Goal: Information Seeking & Learning: Learn about a topic

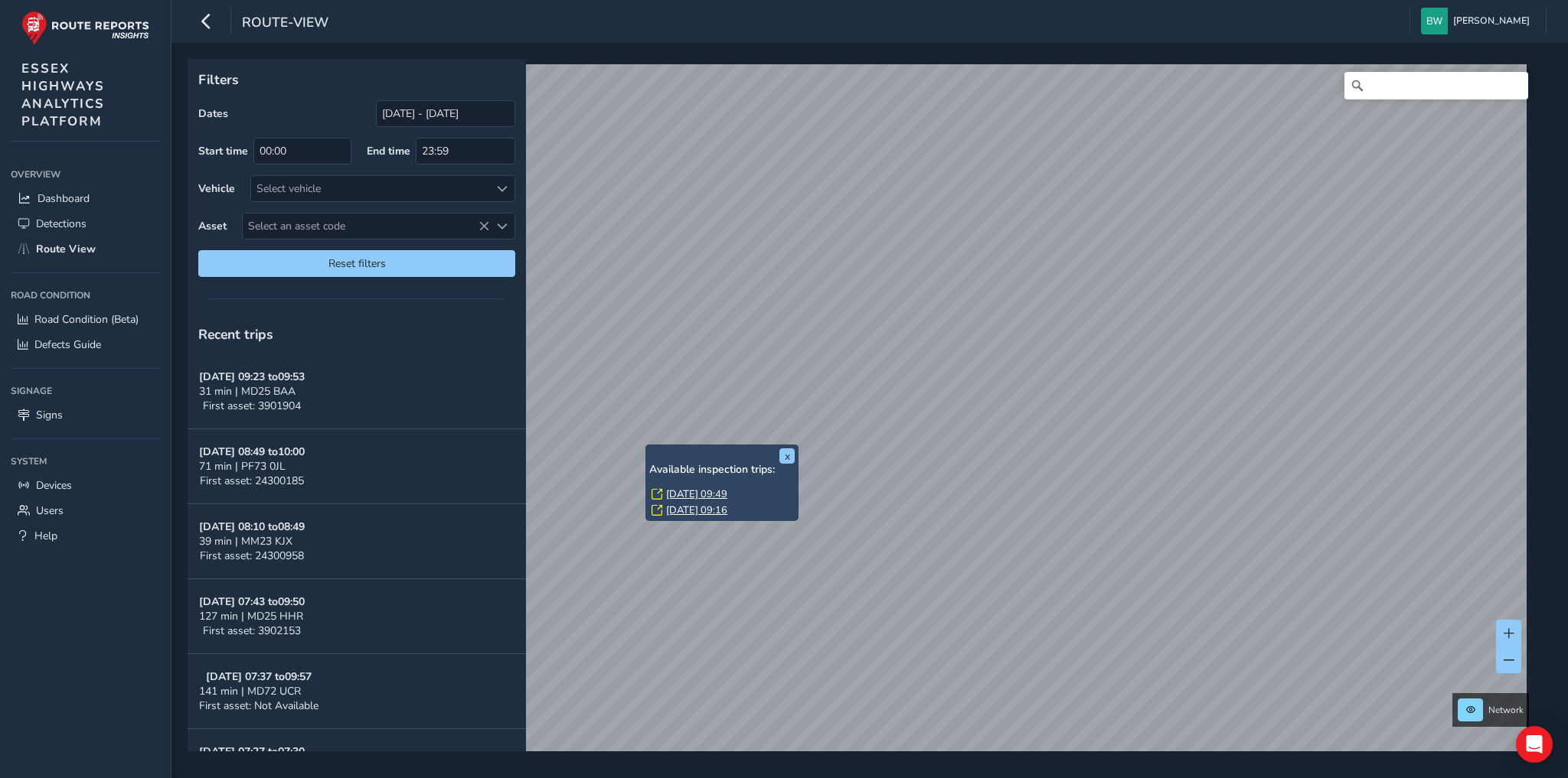
click at [695, 490] on link "Mon, 22 Sep, 09:49" at bounding box center [697, 494] width 61 height 14
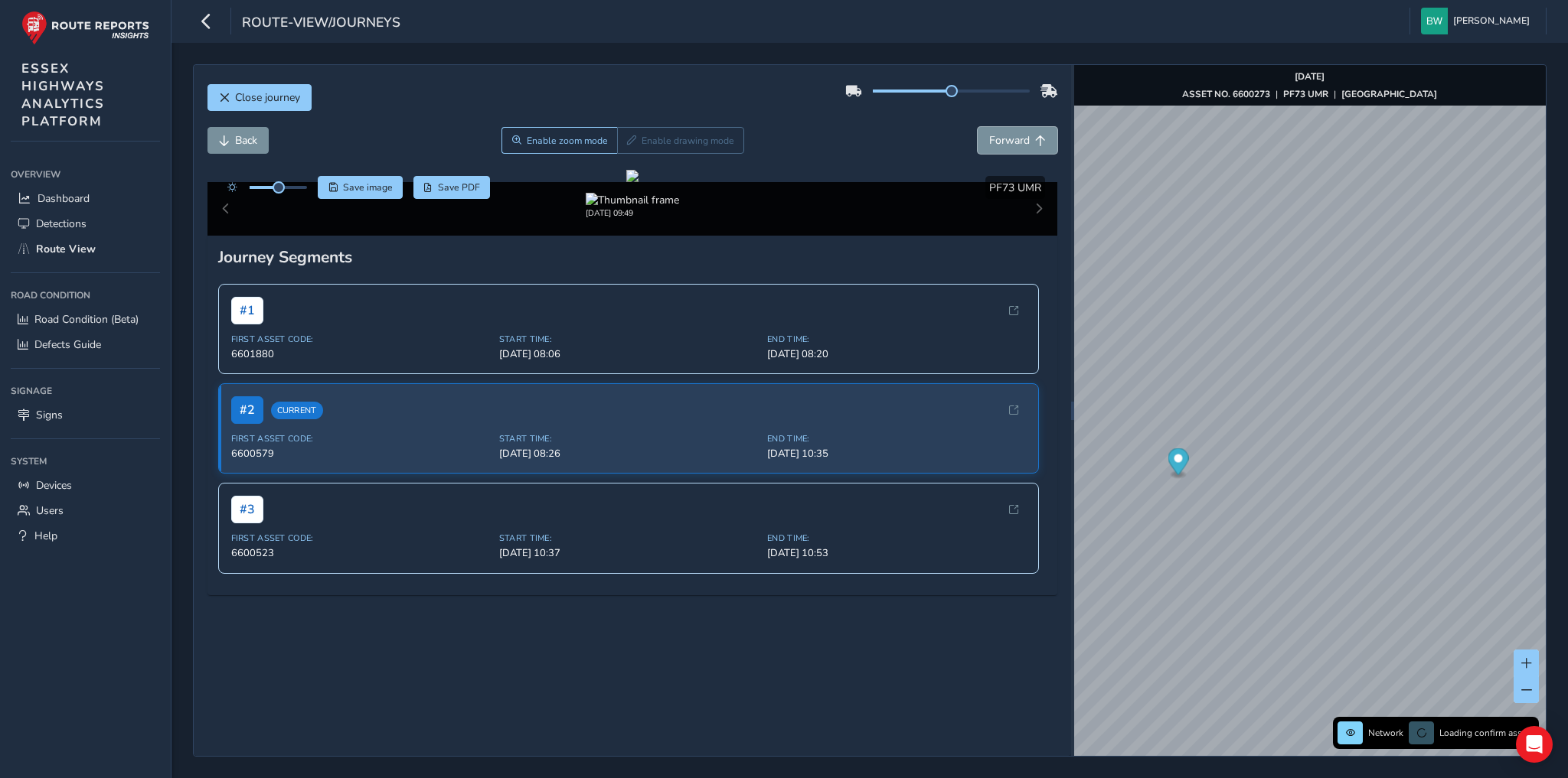
click at [1011, 138] on span "Forward" at bounding box center [1009, 140] width 41 height 14
click at [241, 145] on span "Back" at bounding box center [245, 140] width 22 height 14
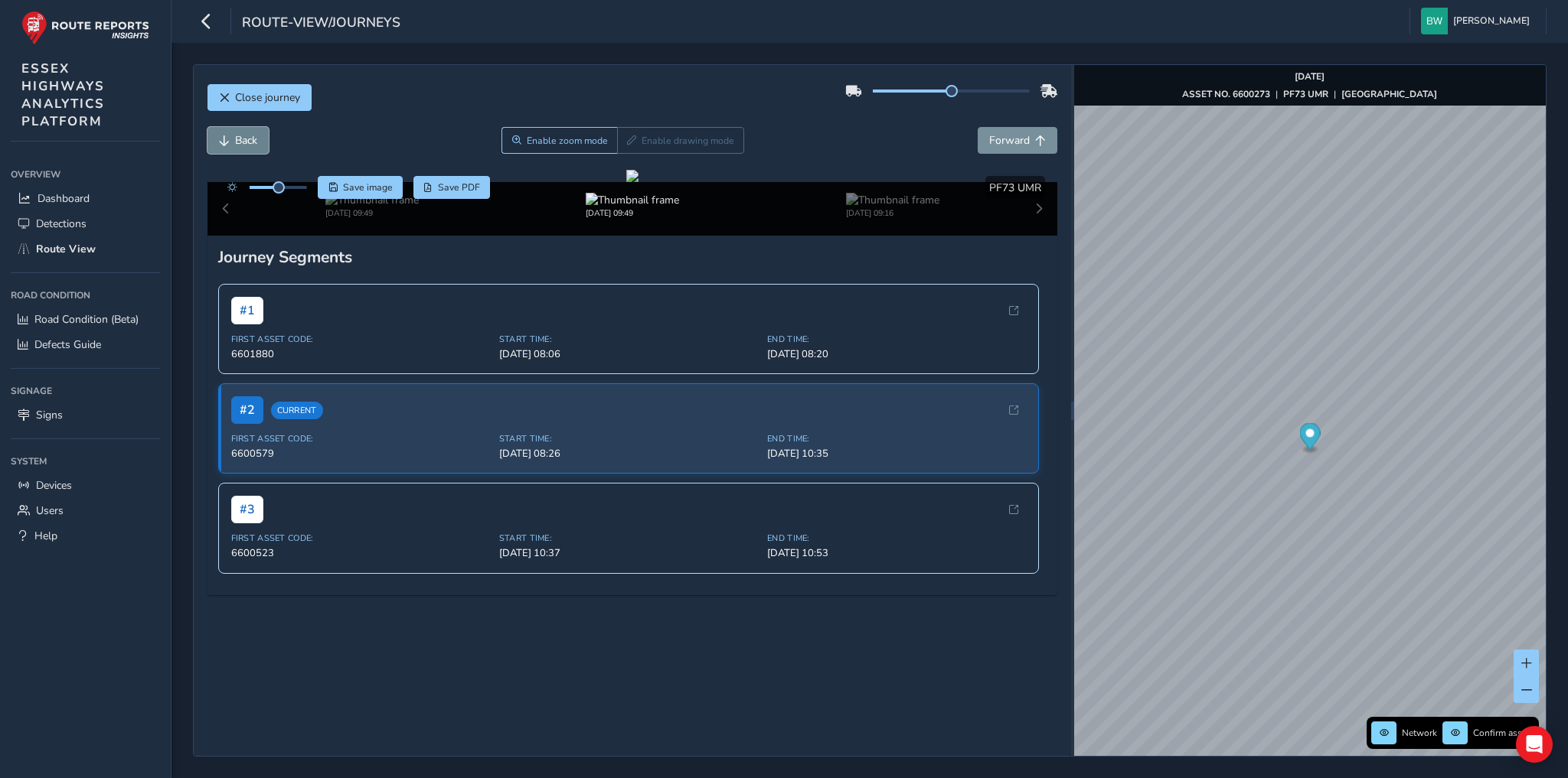
click at [241, 145] on span "Back" at bounding box center [245, 140] width 22 height 14
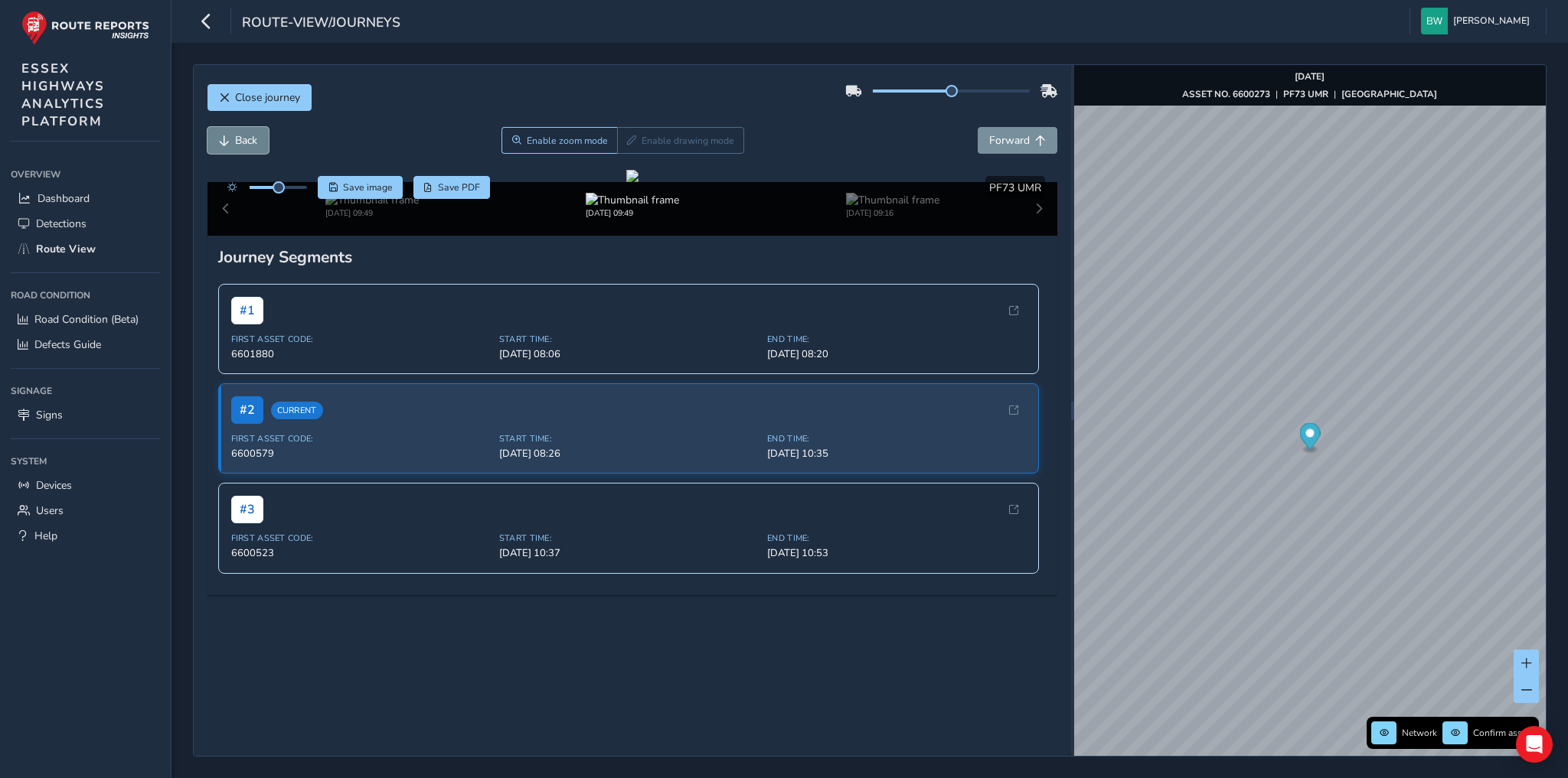
click at [241, 145] on span "Back" at bounding box center [245, 140] width 22 height 14
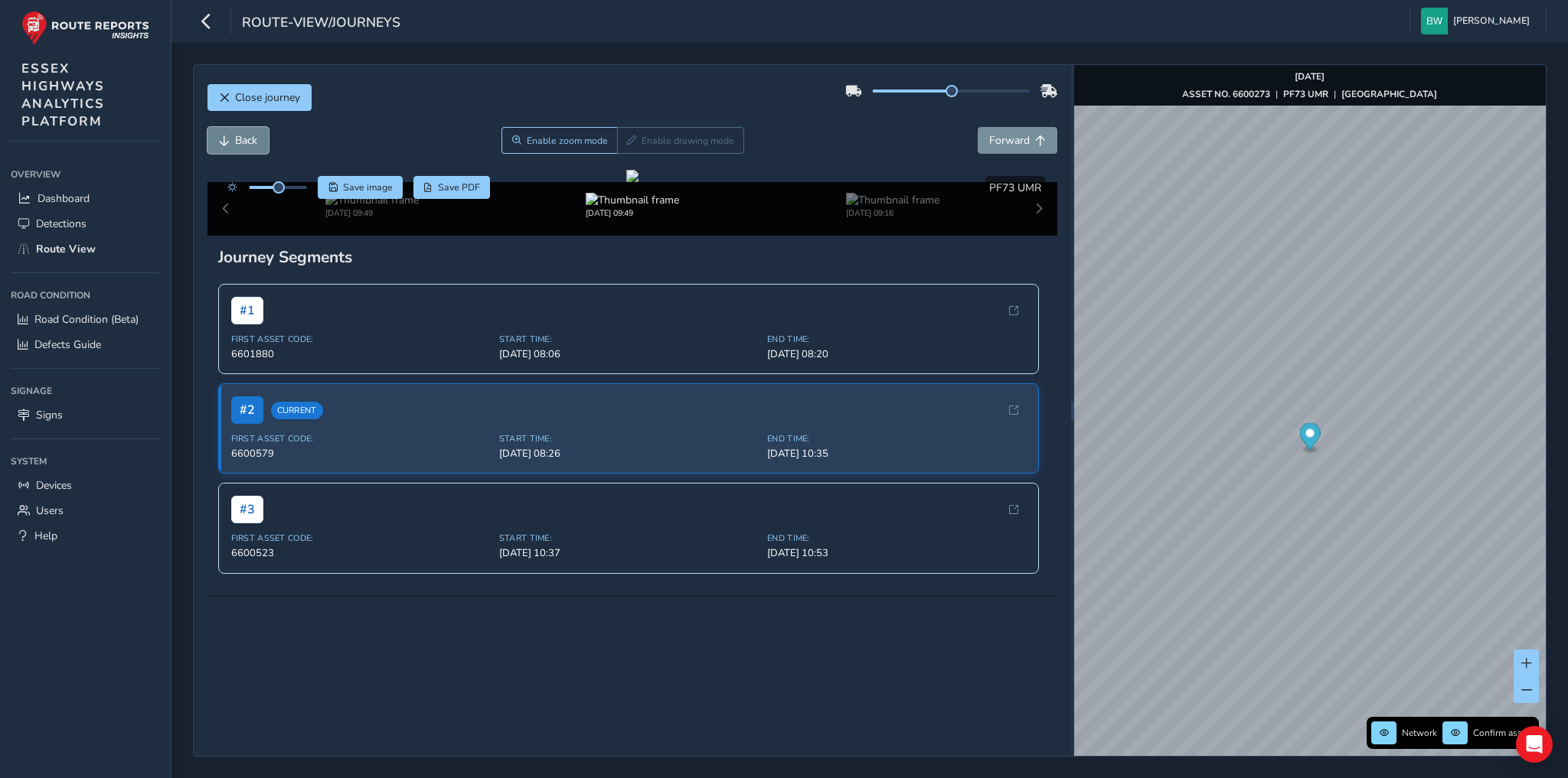
click at [241, 145] on span "Back" at bounding box center [245, 140] width 22 height 14
click at [1416, 463] on img "Preview frame" at bounding box center [1431, 456] width 38 height 12
click at [1002, 136] on span "Forward" at bounding box center [1009, 140] width 41 height 14
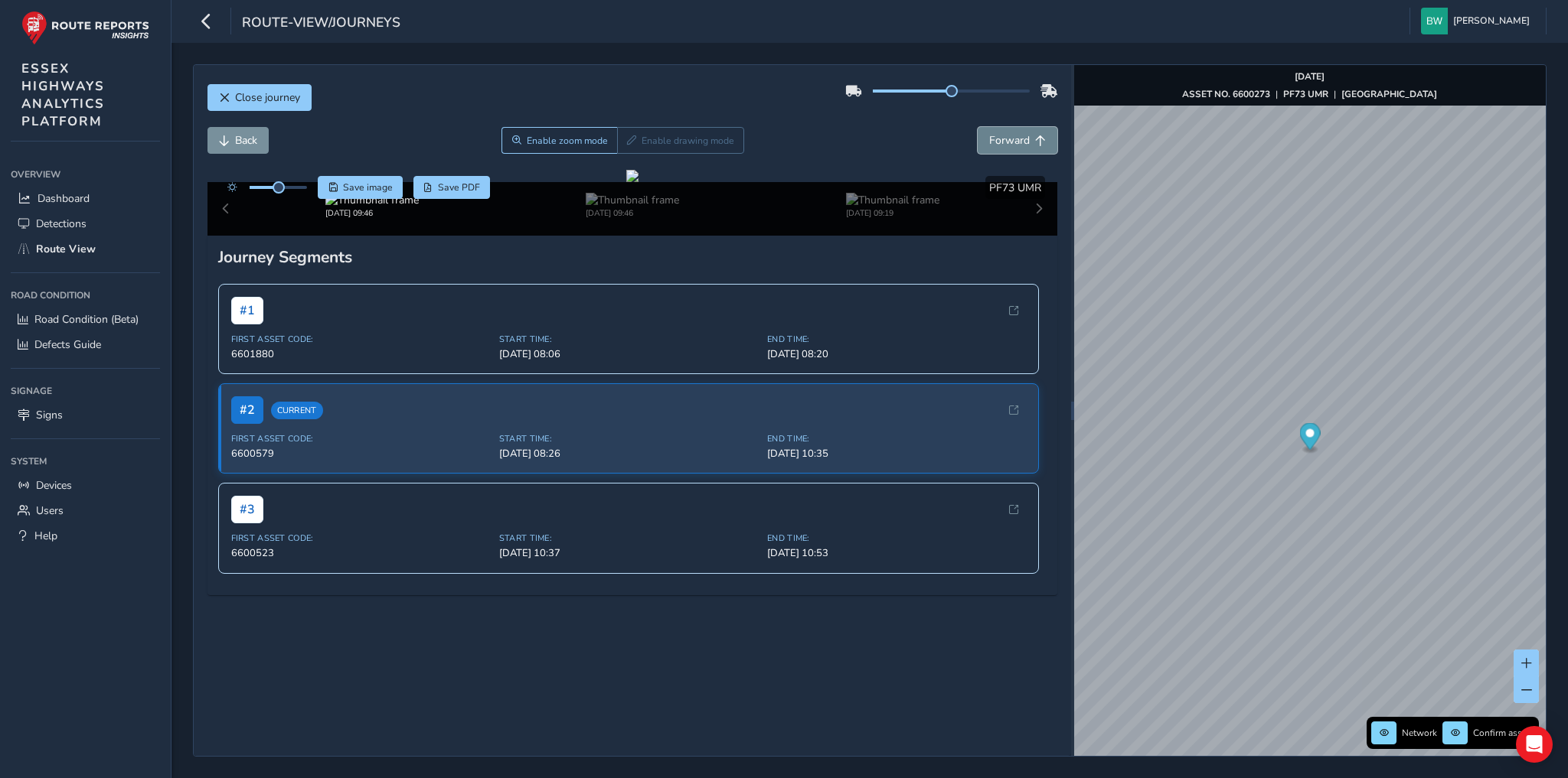
click at [1002, 136] on span "Forward" at bounding box center [1009, 140] width 41 height 14
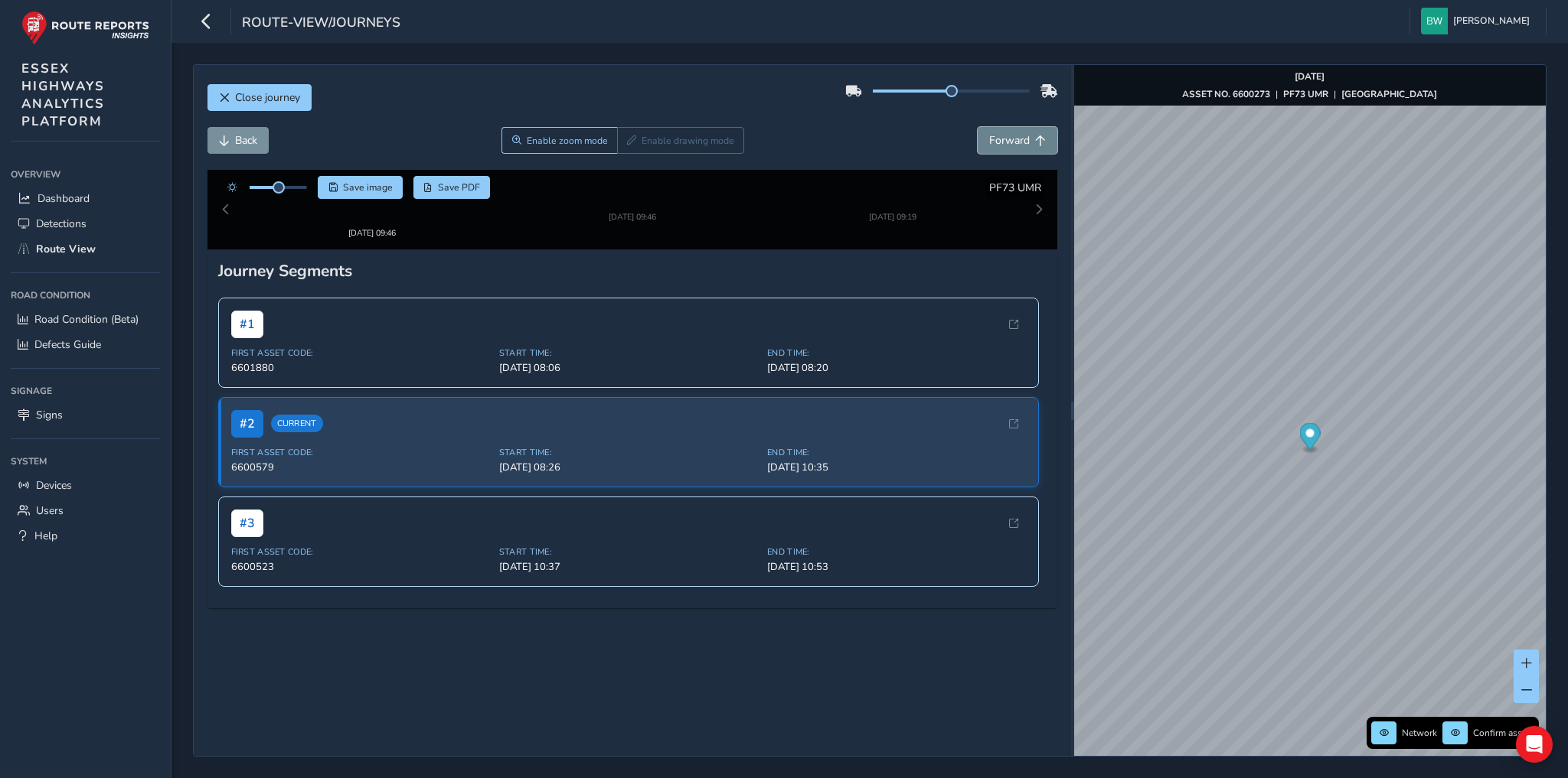
click at [1002, 136] on span "Forward" at bounding box center [1009, 140] width 41 height 14
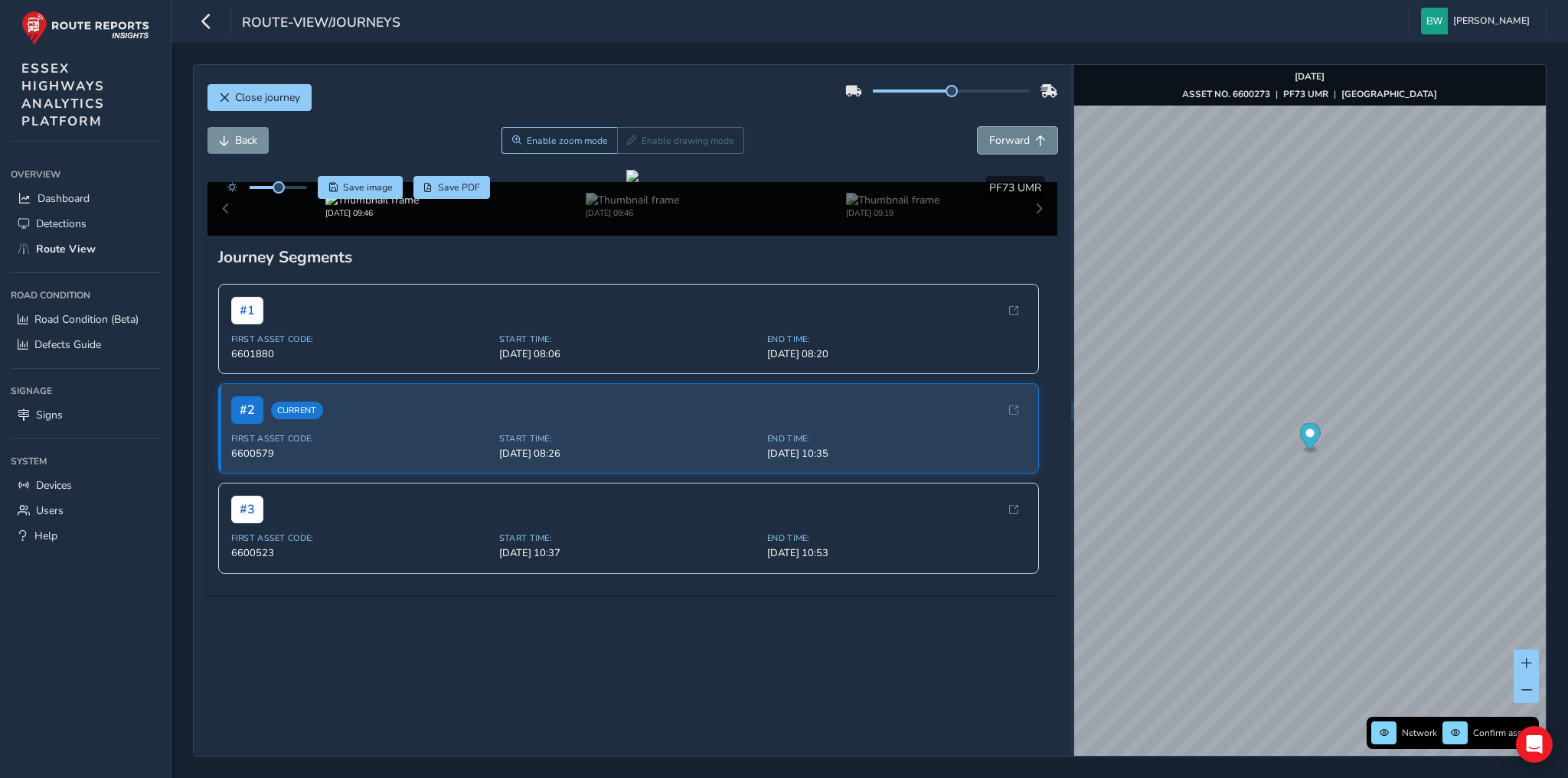
click at [1002, 136] on span "Forward" at bounding box center [1009, 140] width 41 height 14
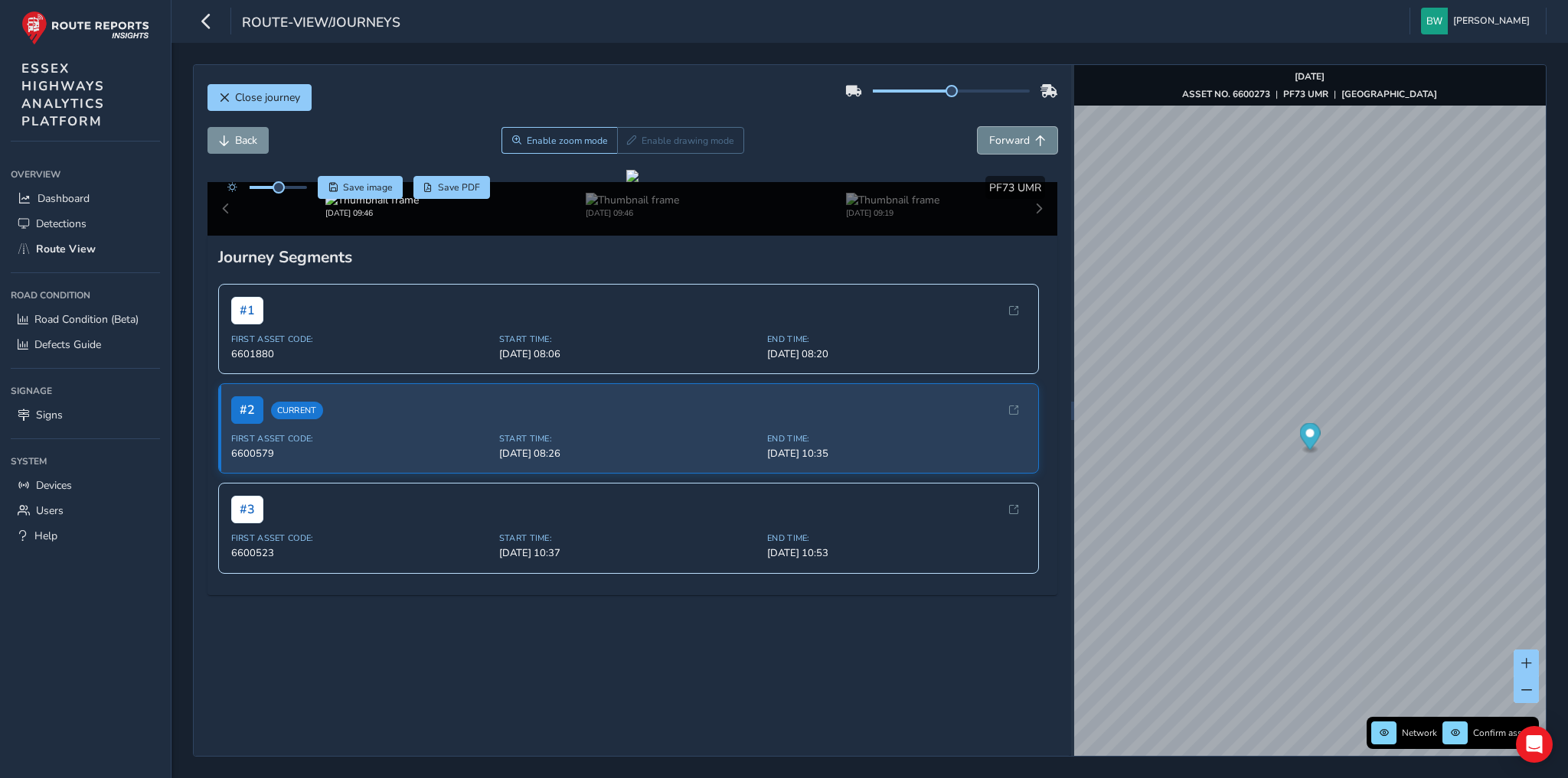
click at [1002, 136] on span "Forward" at bounding box center [1009, 140] width 41 height 14
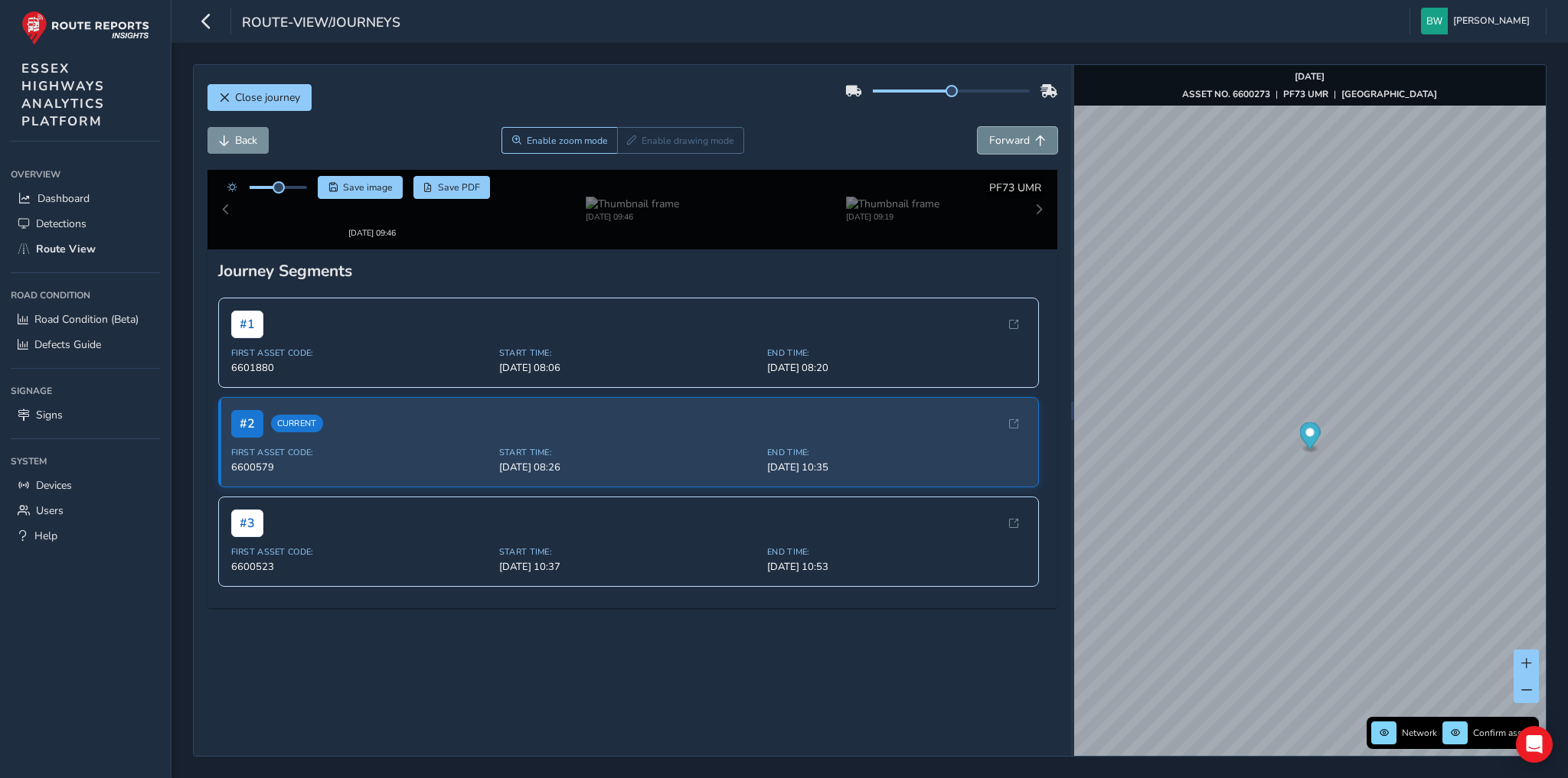
click at [1002, 136] on span "Forward" at bounding box center [1009, 140] width 41 height 14
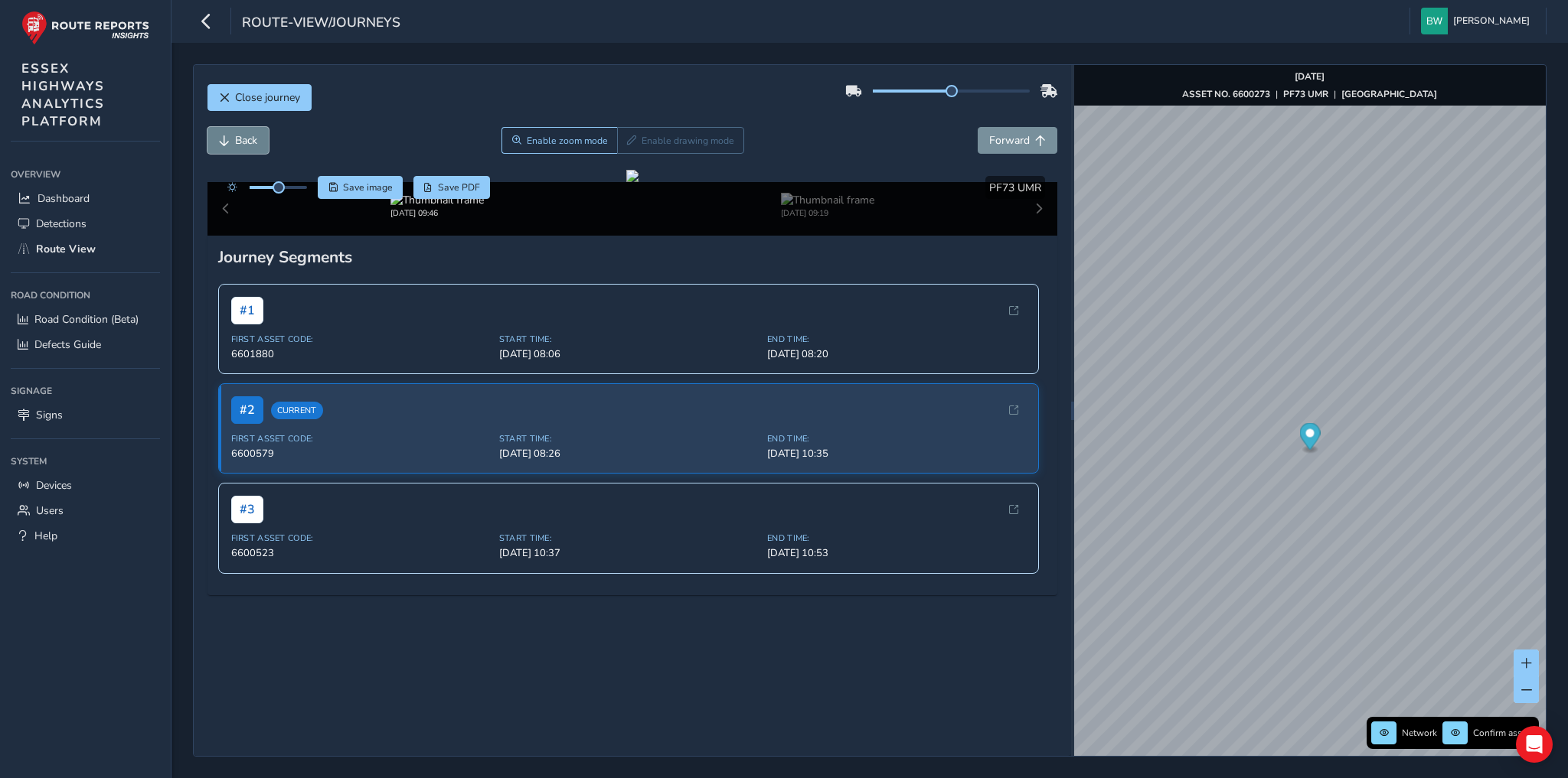
click at [239, 143] on span "Back" at bounding box center [245, 140] width 22 height 14
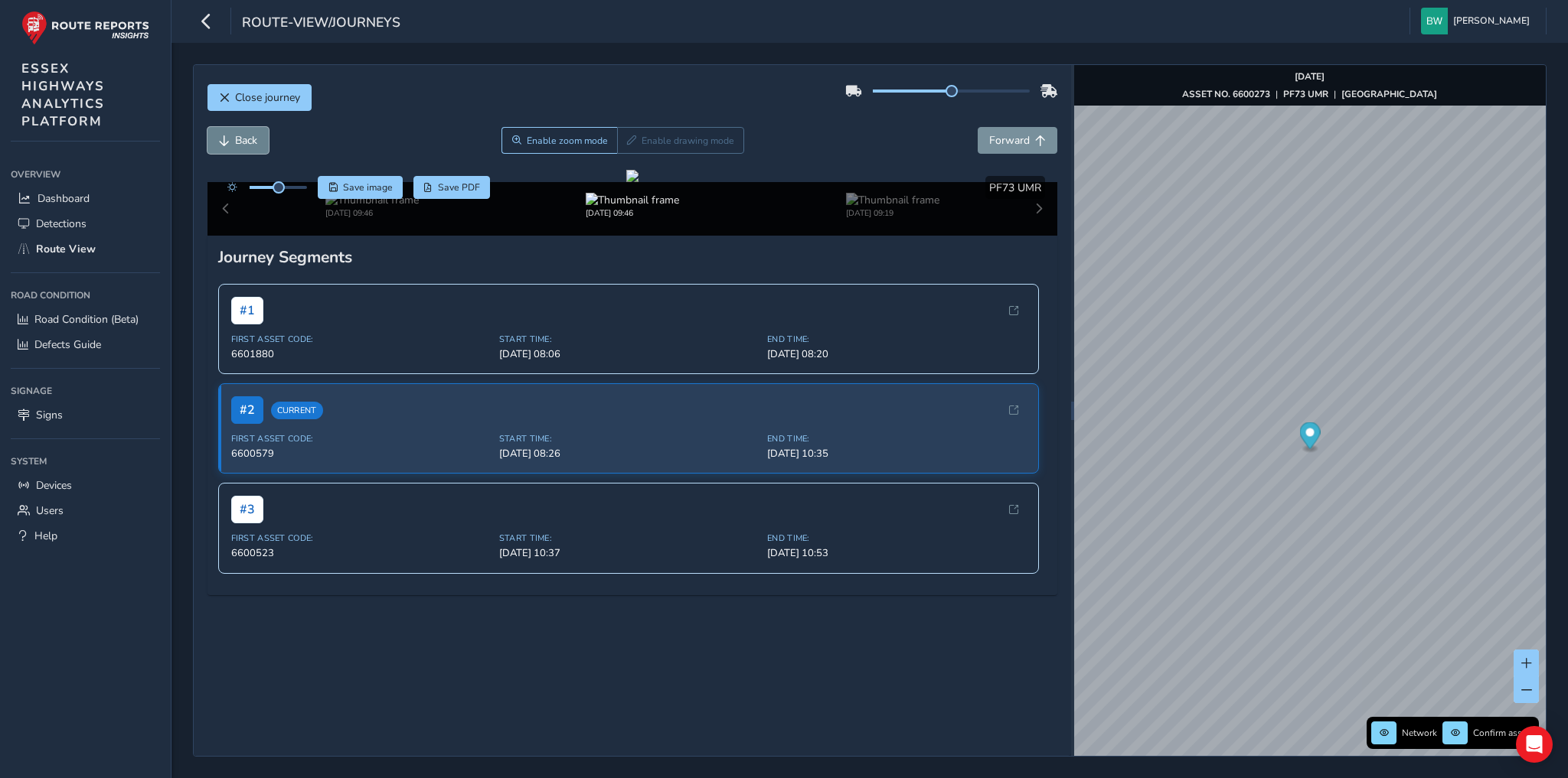
click at [239, 143] on span "Back" at bounding box center [245, 140] width 22 height 14
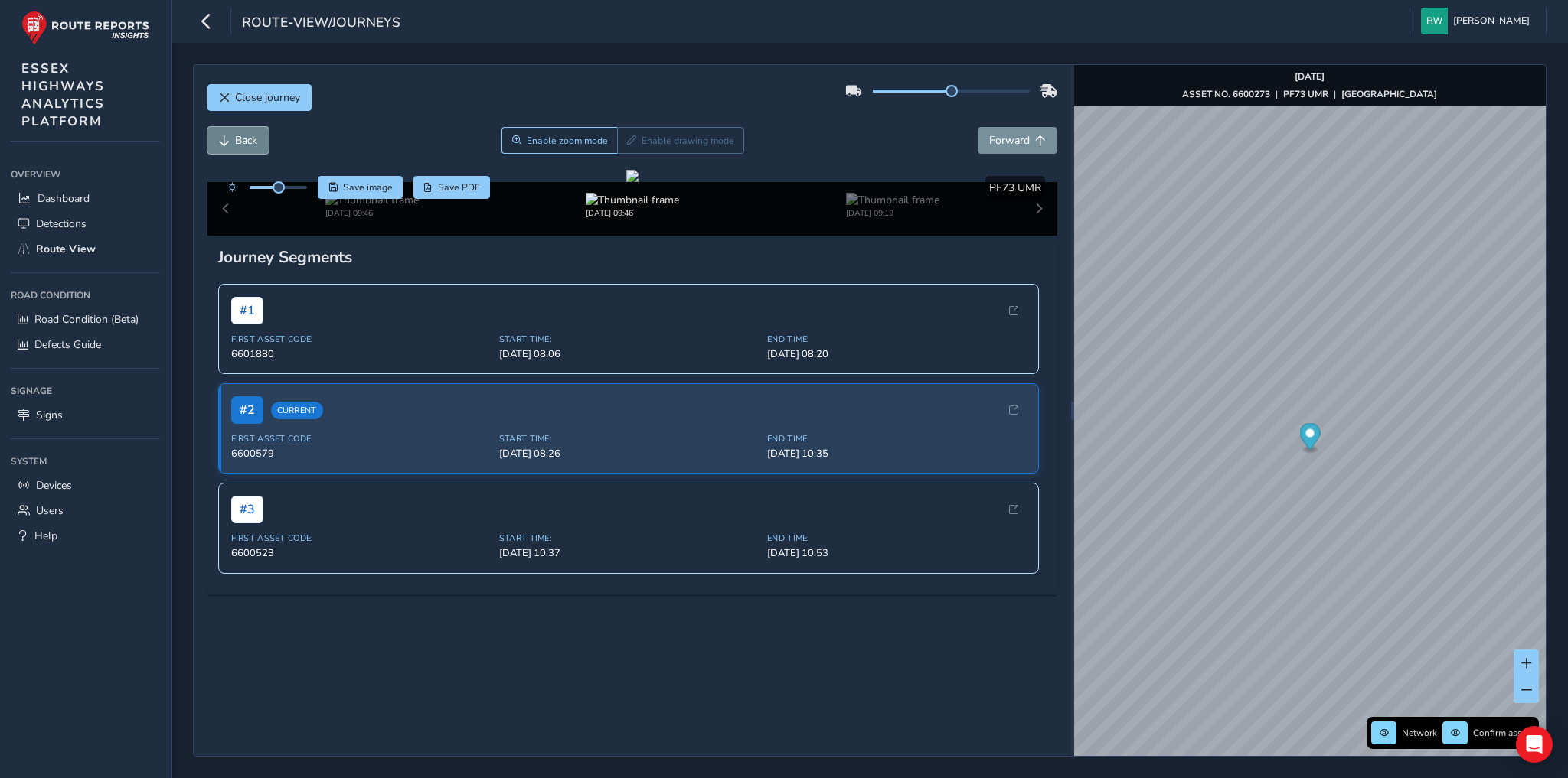
click at [239, 143] on span "Back" at bounding box center [245, 140] width 22 height 14
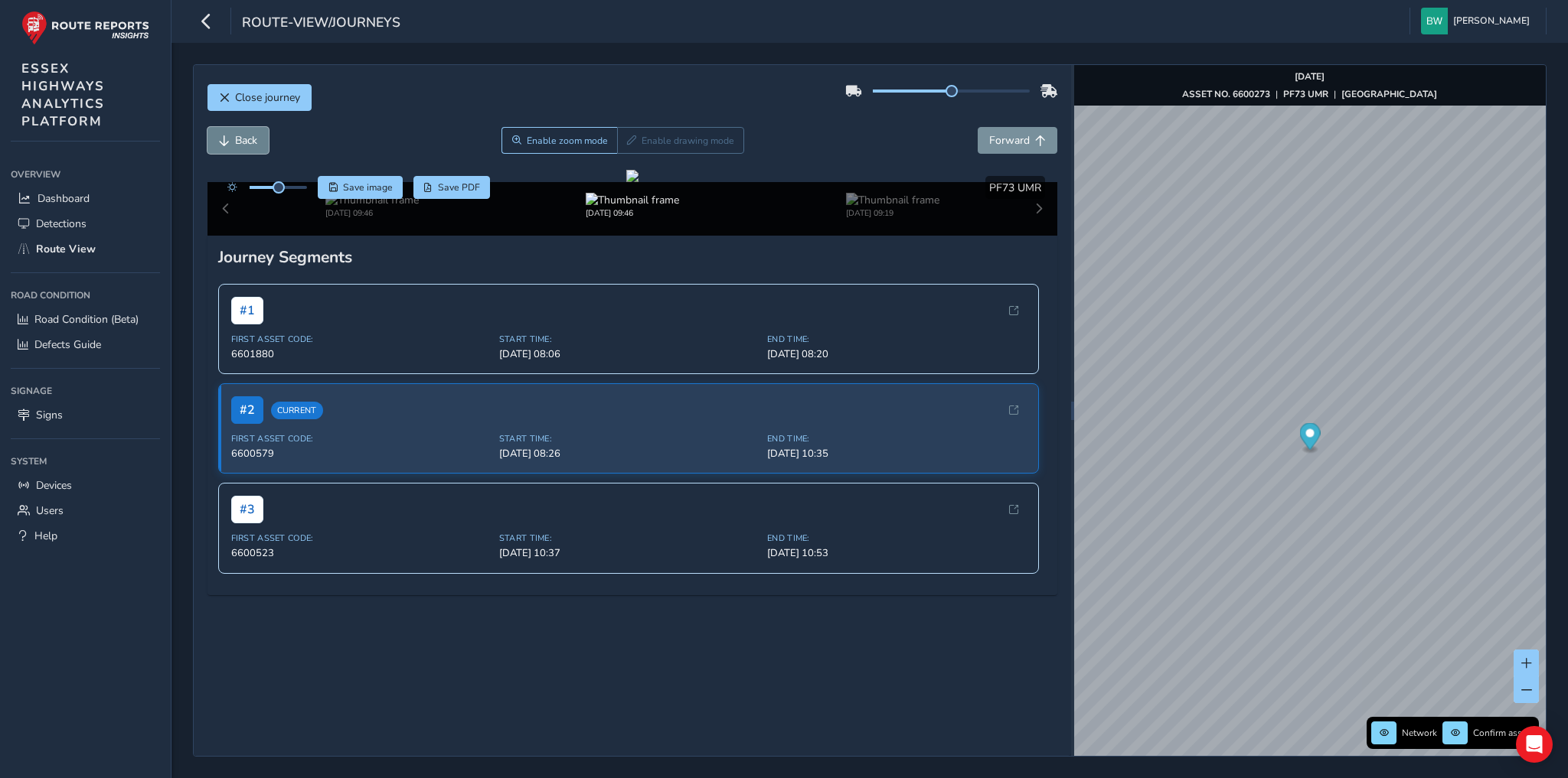
click at [239, 143] on span "Back" at bounding box center [245, 140] width 22 height 14
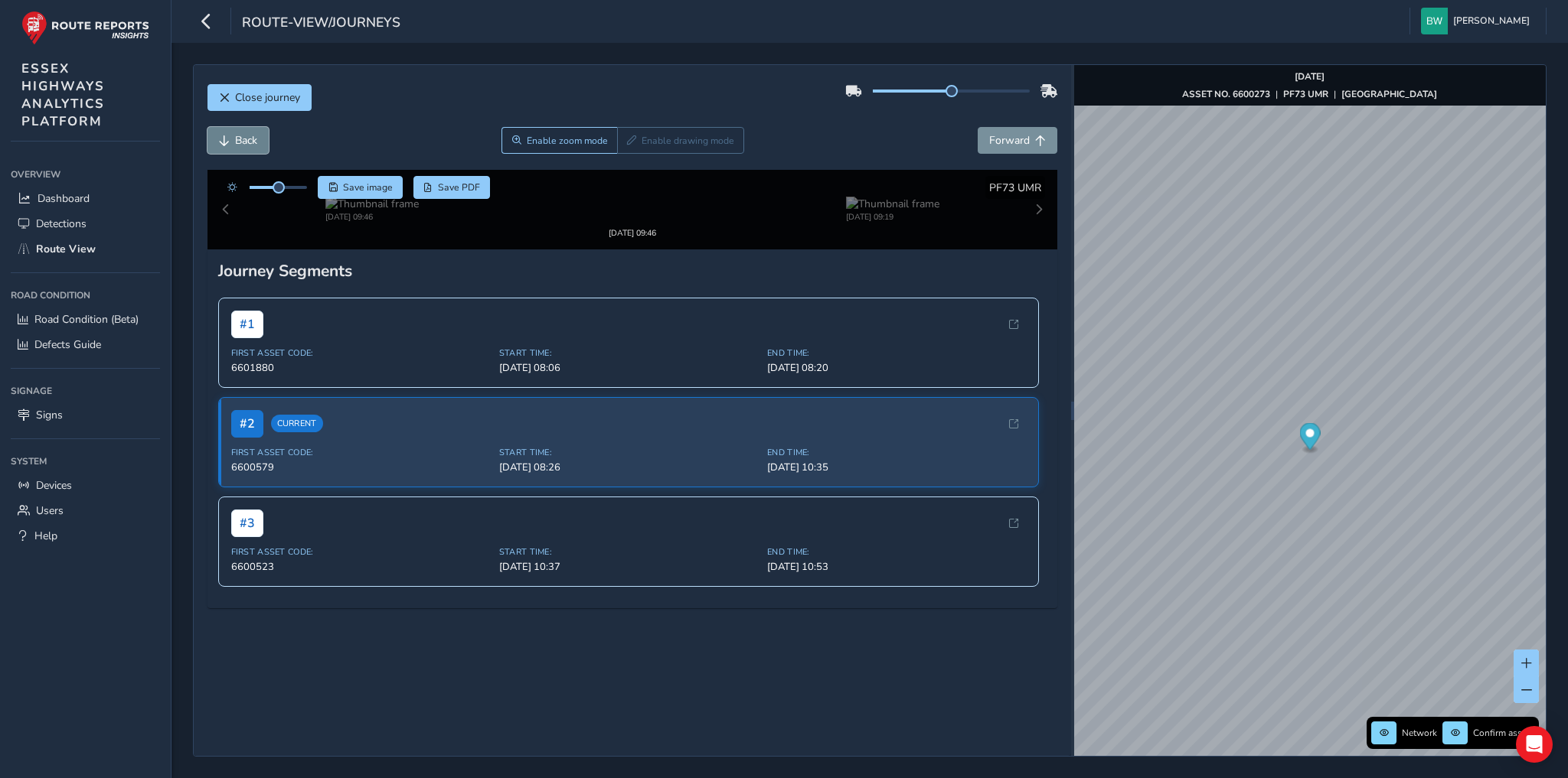
click at [239, 143] on span "Back" at bounding box center [245, 140] width 22 height 14
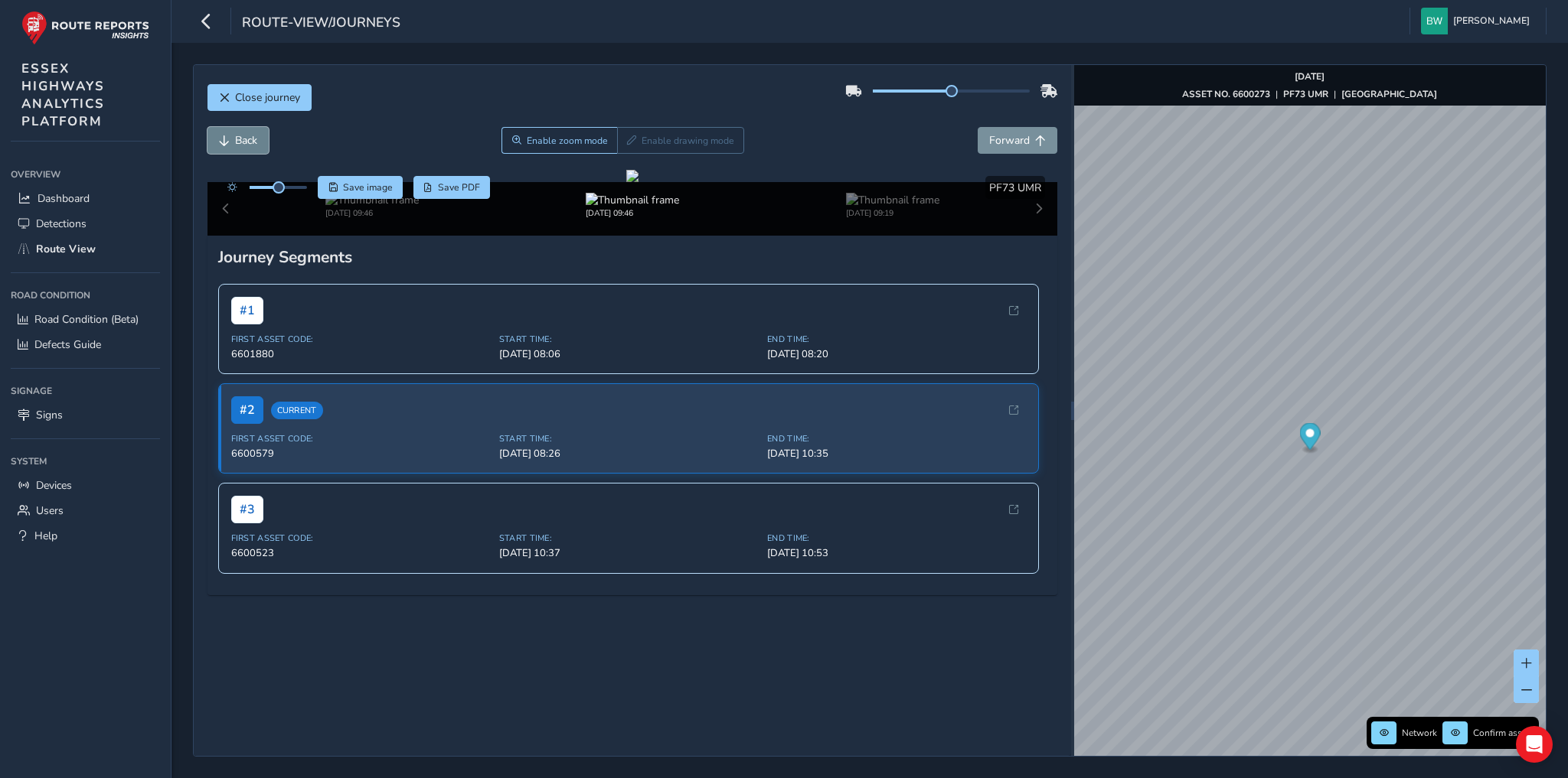
click at [239, 143] on span "Back" at bounding box center [245, 140] width 22 height 14
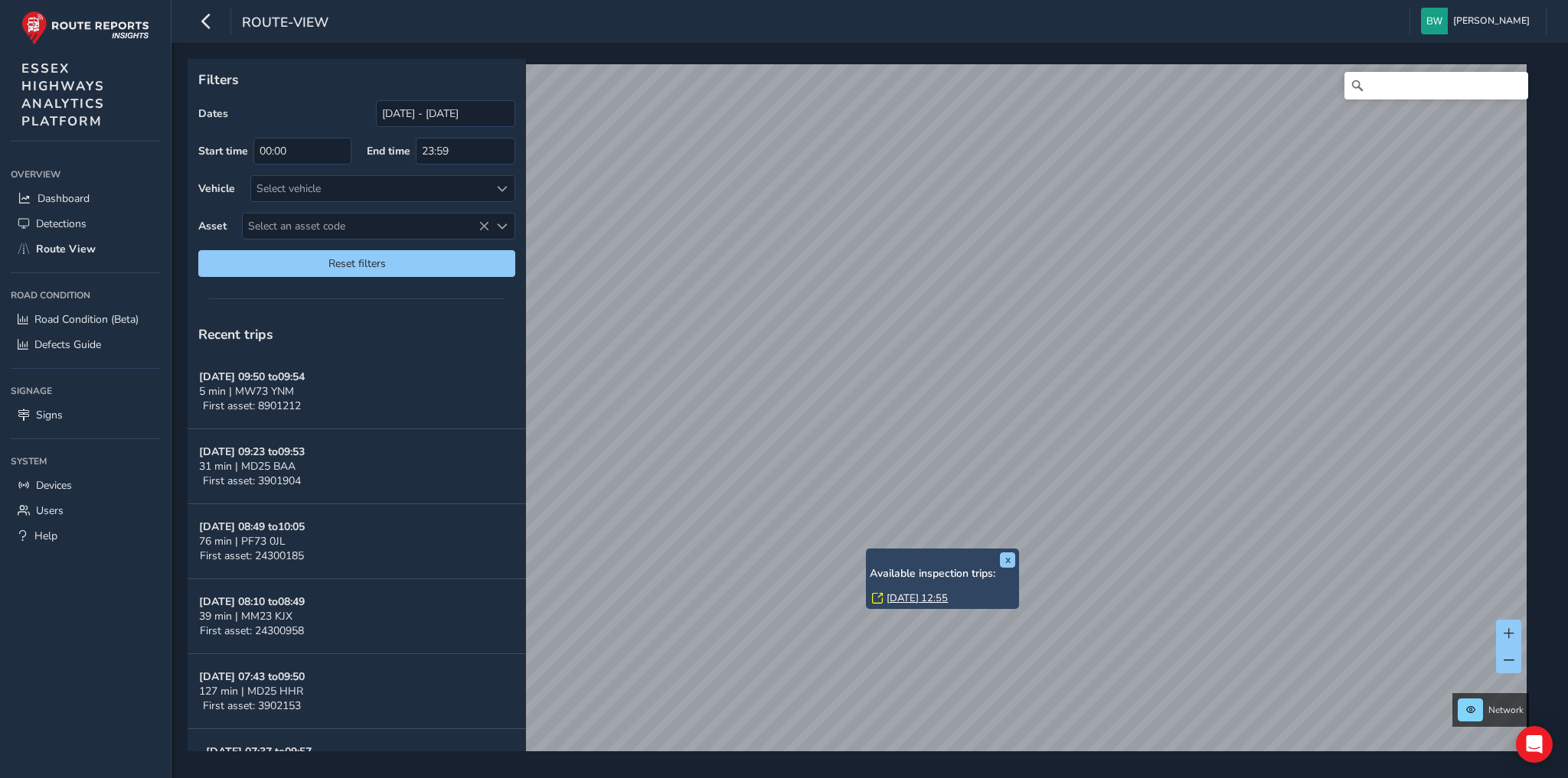
click at [910, 598] on link "Fri, 12 Sep, 12:55" at bounding box center [917, 598] width 61 height 14
